Goal: Go to known website: Access a specific website the user already knows

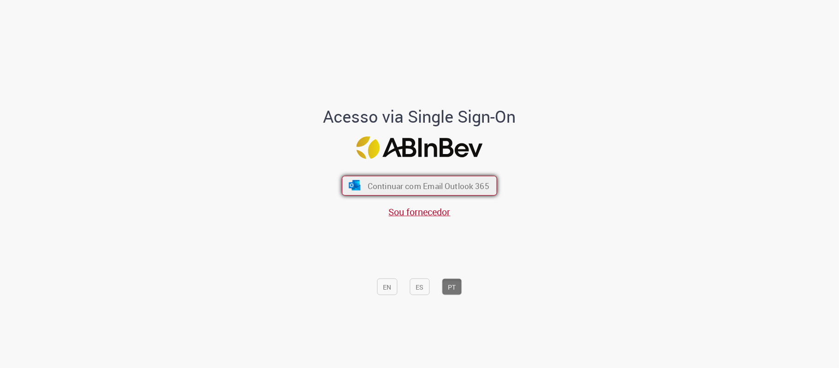
click at [410, 185] on font "Continuar com Email Outlook 365" at bounding box center [429, 186] width 122 height 11
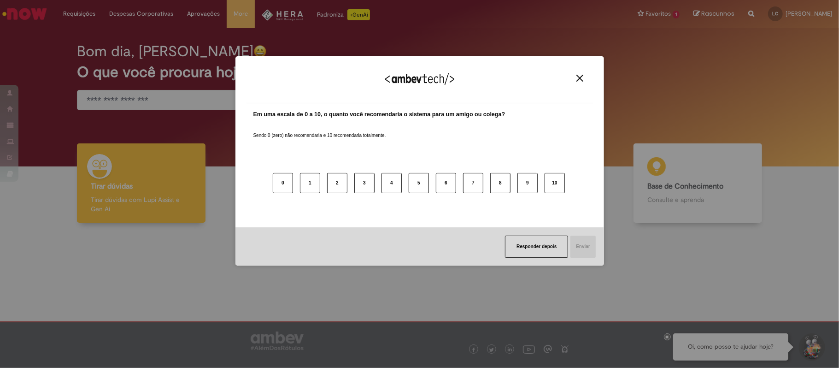
click at [579, 72] on div "Agradecemos seu feedback!" at bounding box center [420, 85] width 347 height 36
click at [579, 77] on img "Close" at bounding box center [580, 78] width 7 height 7
